Goal: Task Accomplishment & Management: Manage account settings

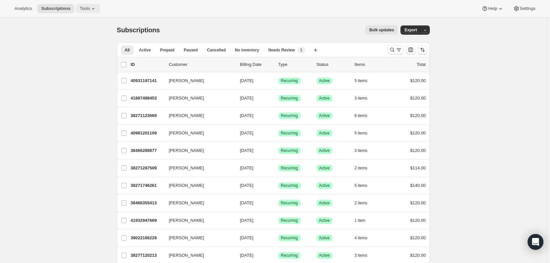
click at [90, 8] on icon at bounding box center [93, 8] width 7 height 7
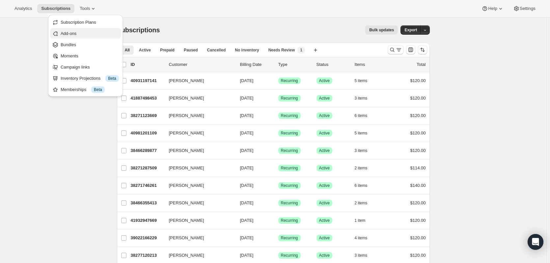
click at [69, 35] on span "Add-ons" at bounding box center [69, 33] width 16 height 5
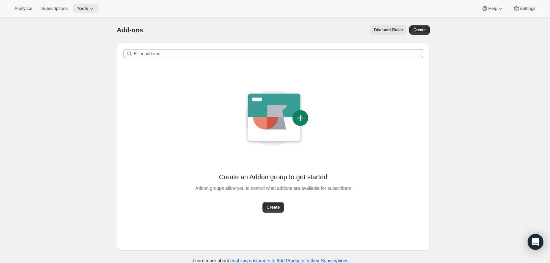
click at [80, 7] on span "Tools" at bounding box center [83, 8] width 12 height 5
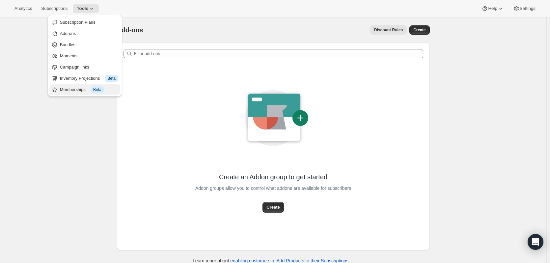
click at [73, 92] on div "Memberships Info Beta" at bounding box center [89, 89] width 58 height 7
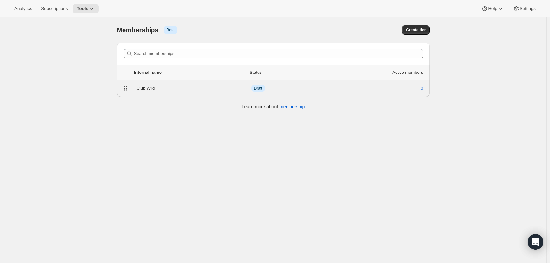
click at [150, 89] on div "Club Wild" at bounding box center [194, 88] width 115 height 7
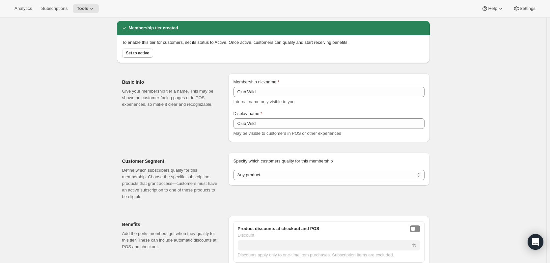
scroll to position [27, 0]
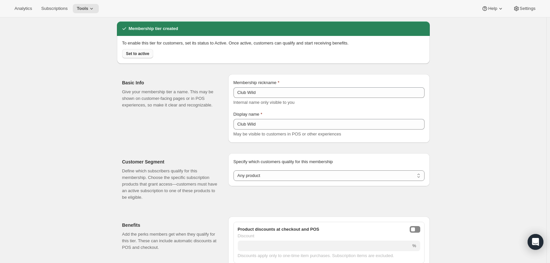
click at [144, 54] on span "Set to active" at bounding box center [137, 53] width 23 height 5
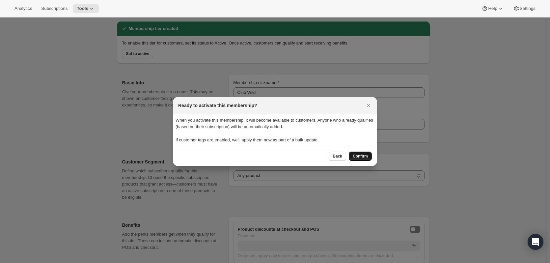
click at [367, 157] on span "Confirm" at bounding box center [359, 155] width 15 height 5
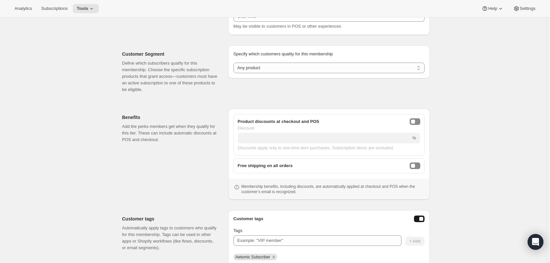
scroll to position [146, 0]
